Goal: Transaction & Acquisition: Purchase product/service

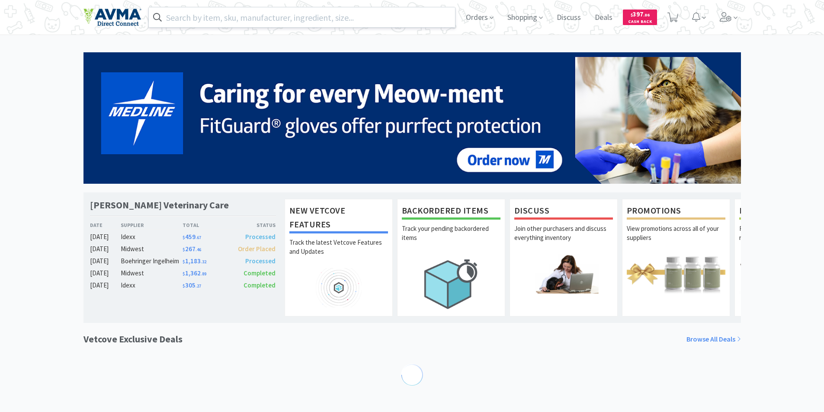
click at [201, 19] on input "text" at bounding box center [302, 17] width 307 height 20
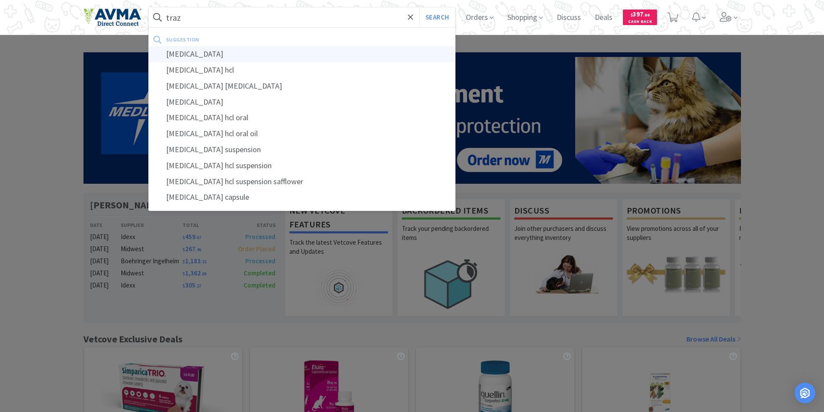
click at [195, 52] on div "[MEDICAL_DATA]" at bounding box center [302, 54] width 307 height 16
type input "[MEDICAL_DATA]"
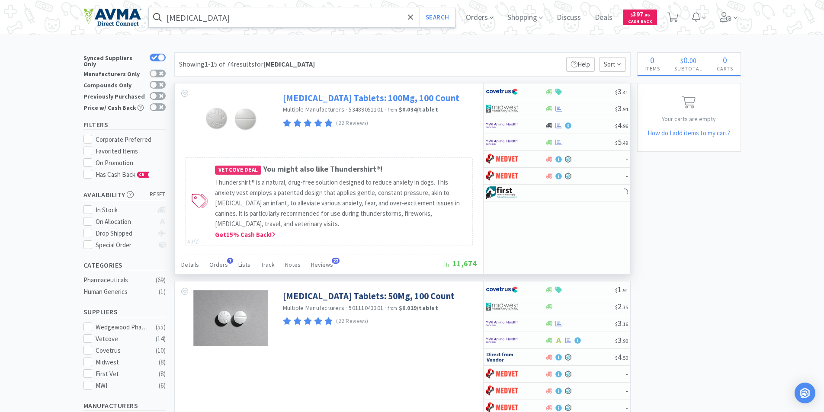
click at [327, 100] on link "[MEDICAL_DATA] Tablets: 100Mg, 100 Count" at bounding box center [371, 98] width 176 height 12
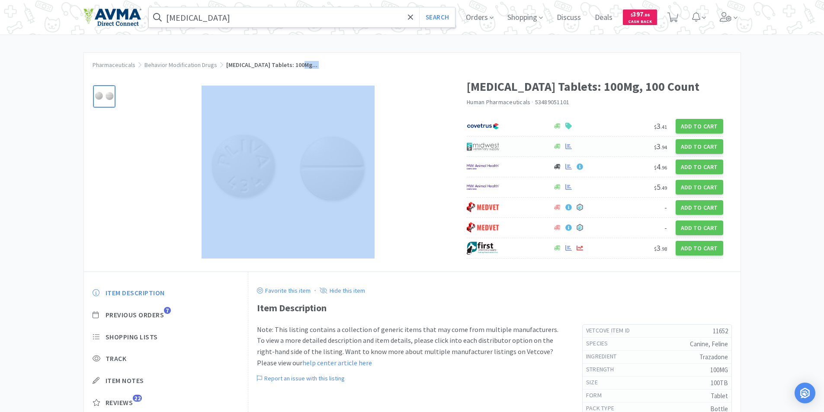
click at [478, 144] on img at bounding box center [483, 146] width 32 height 13
select select "1"
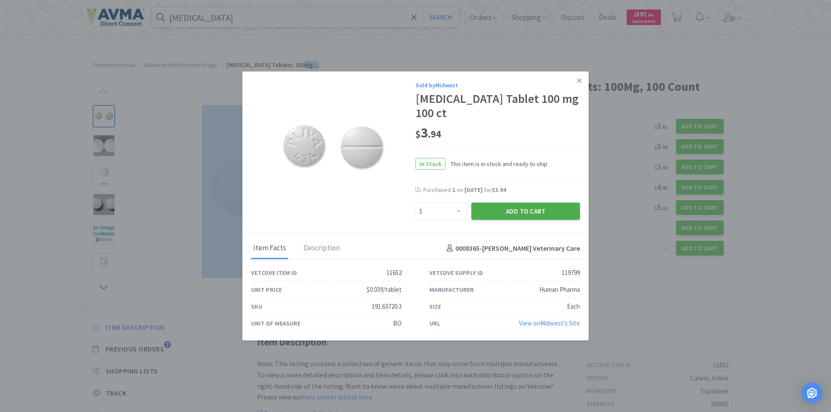
click at [512, 203] on button "Add to Cart" at bounding box center [525, 211] width 109 height 17
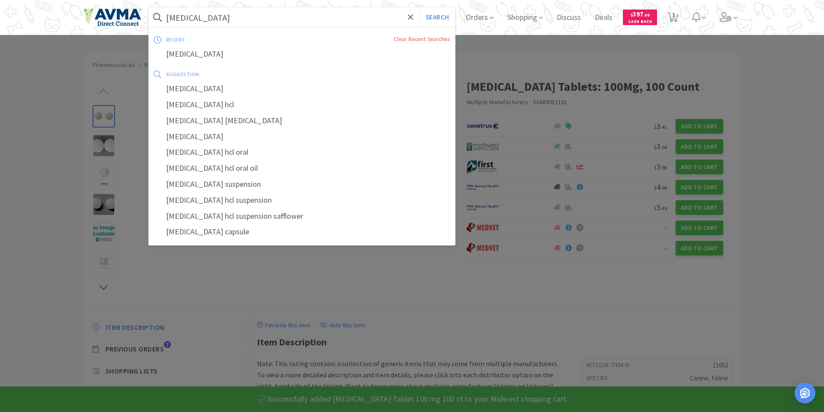
click at [224, 19] on input "[MEDICAL_DATA]" at bounding box center [302, 17] width 307 height 20
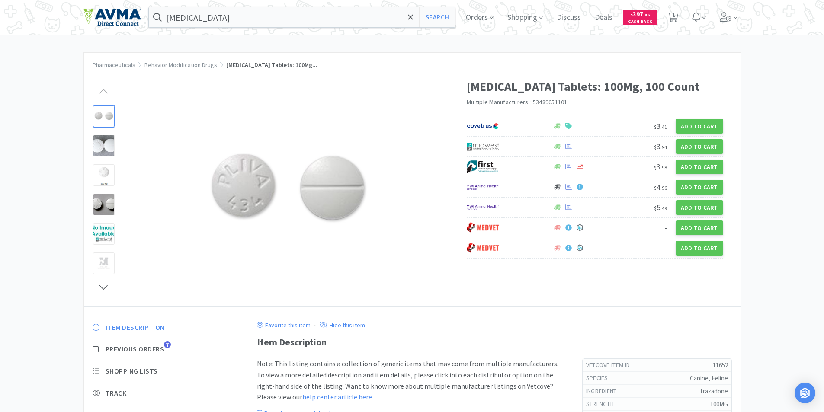
click at [61, 115] on div at bounding box center [412, 206] width 824 height 412
click at [214, 20] on input "[MEDICAL_DATA]" at bounding box center [302, 17] width 307 height 20
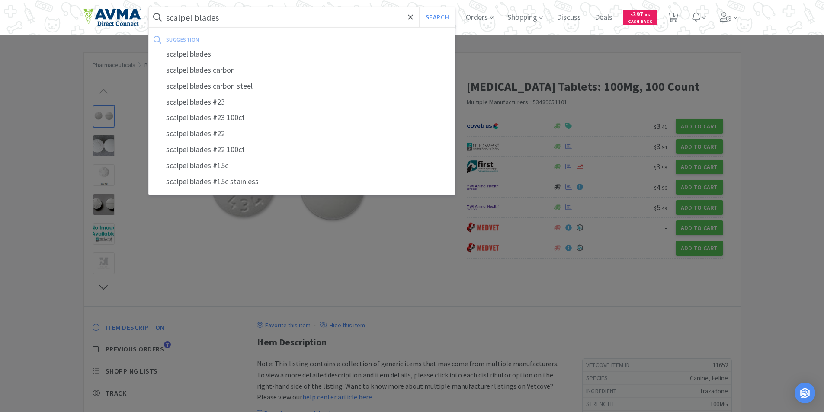
type input "scalpel blades"
click at [419, 7] on button "Search" at bounding box center [437, 17] width 36 height 20
select select "1"
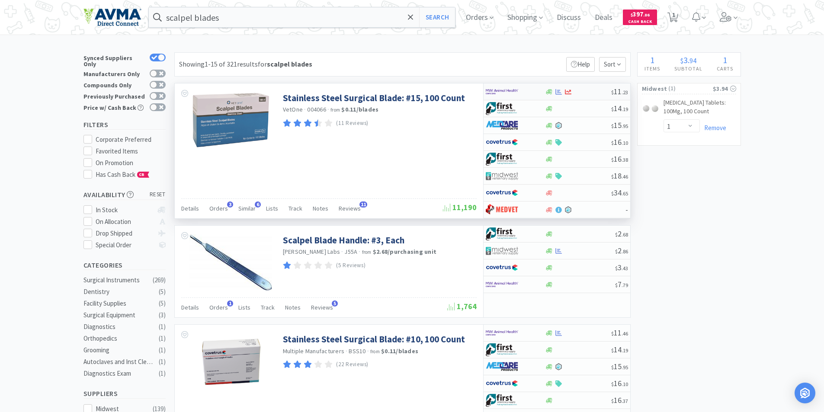
click at [492, 91] on img at bounding box center [502, 91] width 32 height 13
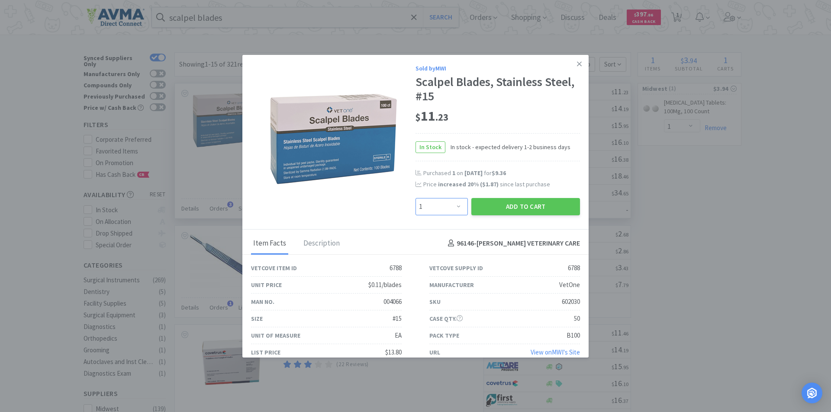
click at [453, 205] on select "Enter Quantity 1 2 3 4 5 6 7 8 9 10 11 12 13 14 15 16 17 18 19 20 Enter Quantity" at bounding box center [441, 206] width 52 height 17
select select "2"
click at [415, 198] on select "Enter Quantity 1 2 3 4 5 6 7 8 9 10 11 12 13 14 15 16 17 18 19 20 Enter Quantity" at bounding box center [441, 206] width 52 height 17
click at [507, 204] on button "Add to Cart" at bounding box center [525, 206] width 109 height 17
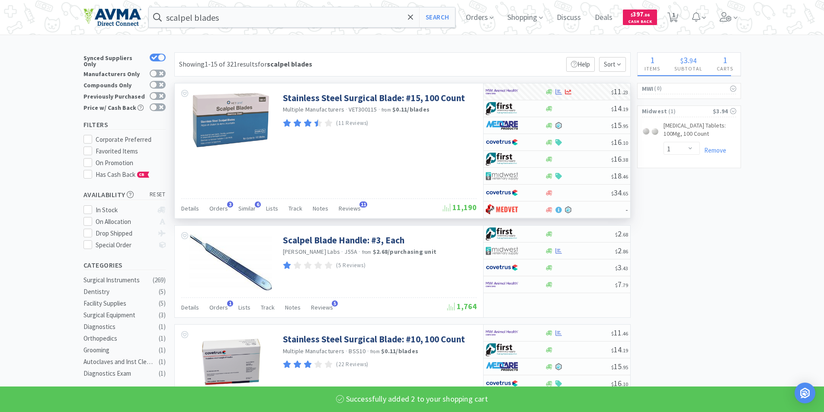
select select "2"
